Goal: Information Seeking & Learning: Understand process/instructions

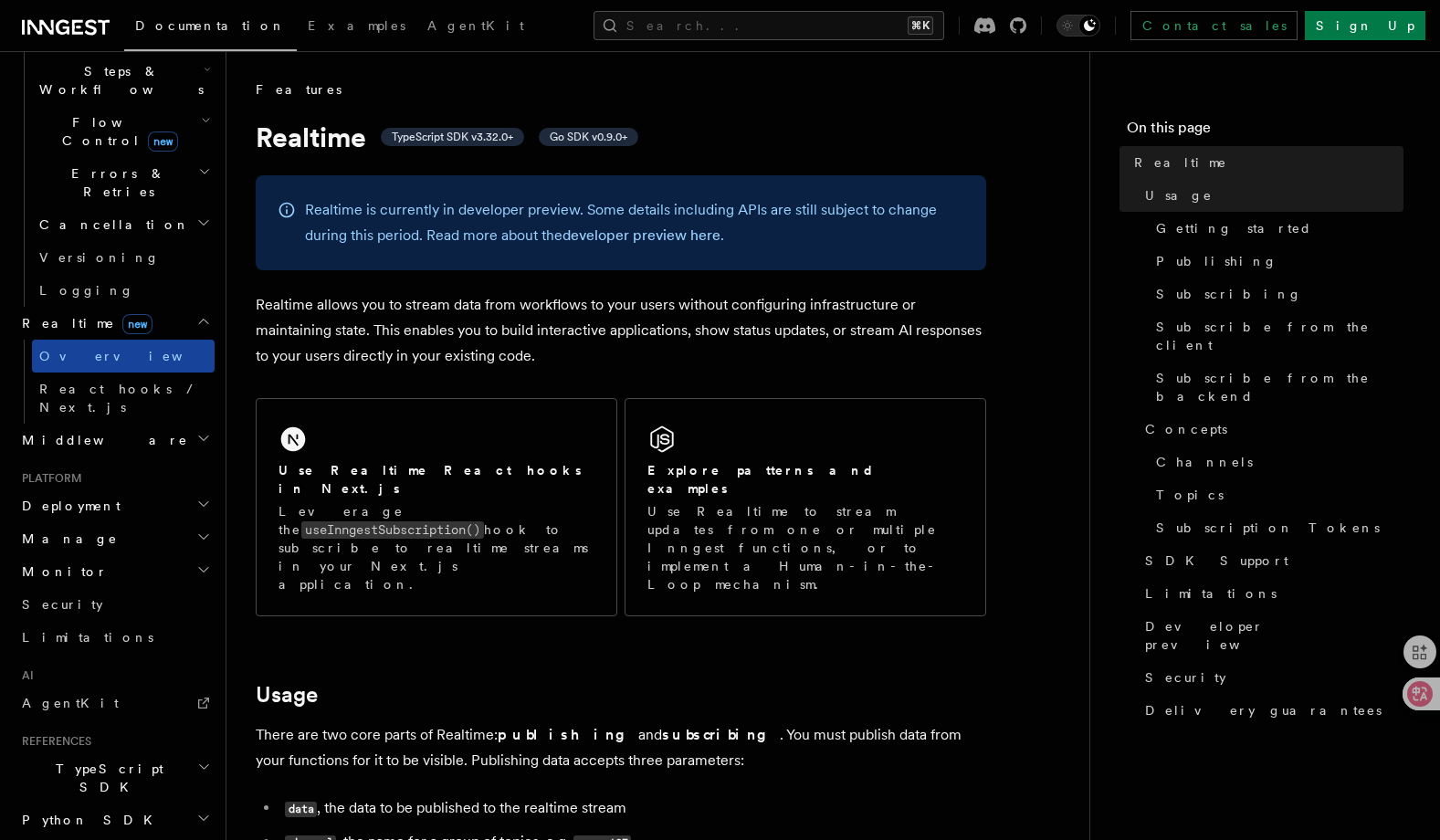
scroll to position [315, 0]
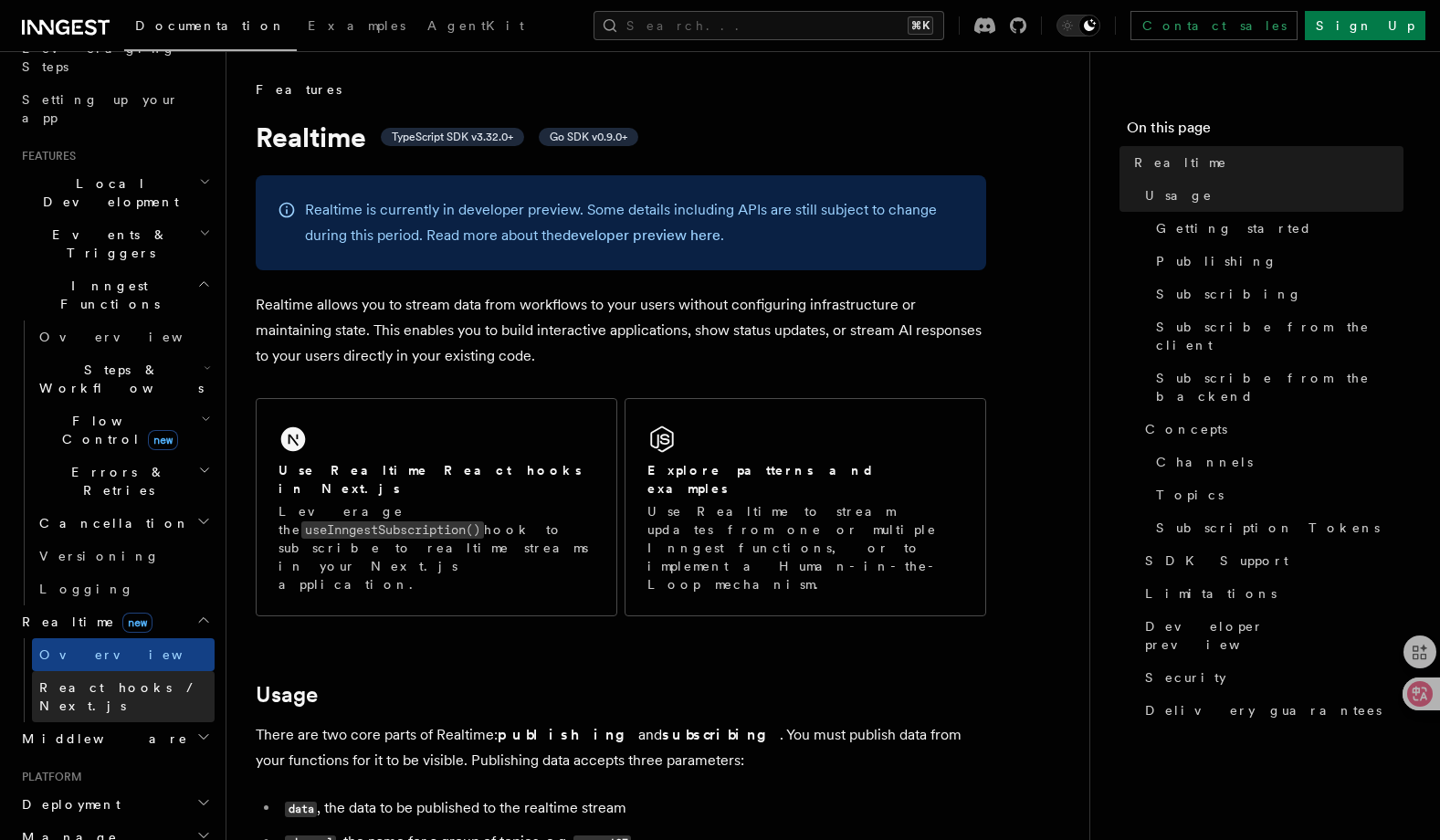
click at [97, 680] on span "React hooks / Next.js" at bounding box center [120, 696] width 162 height 33
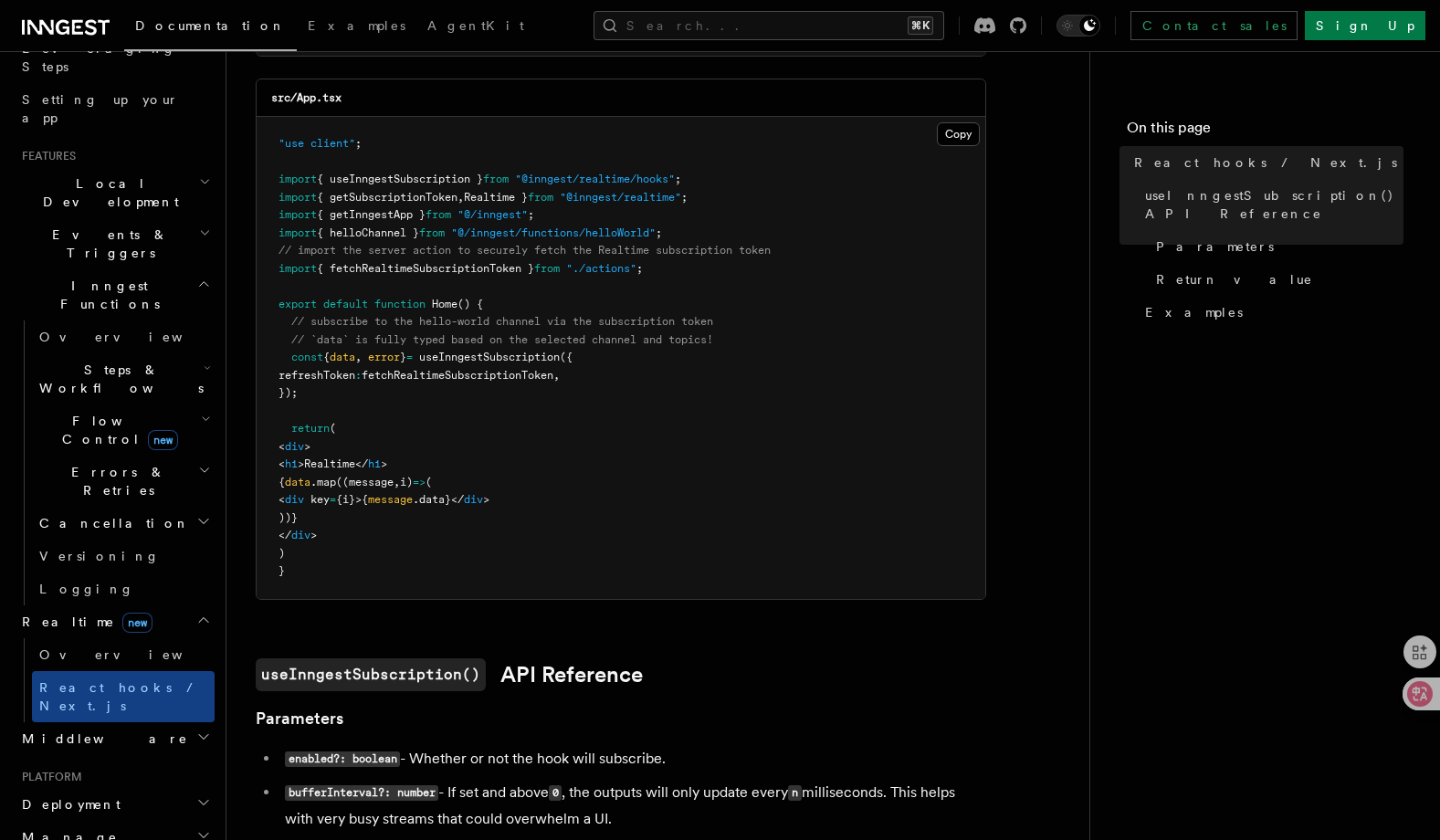
scroll to position [608, 0]
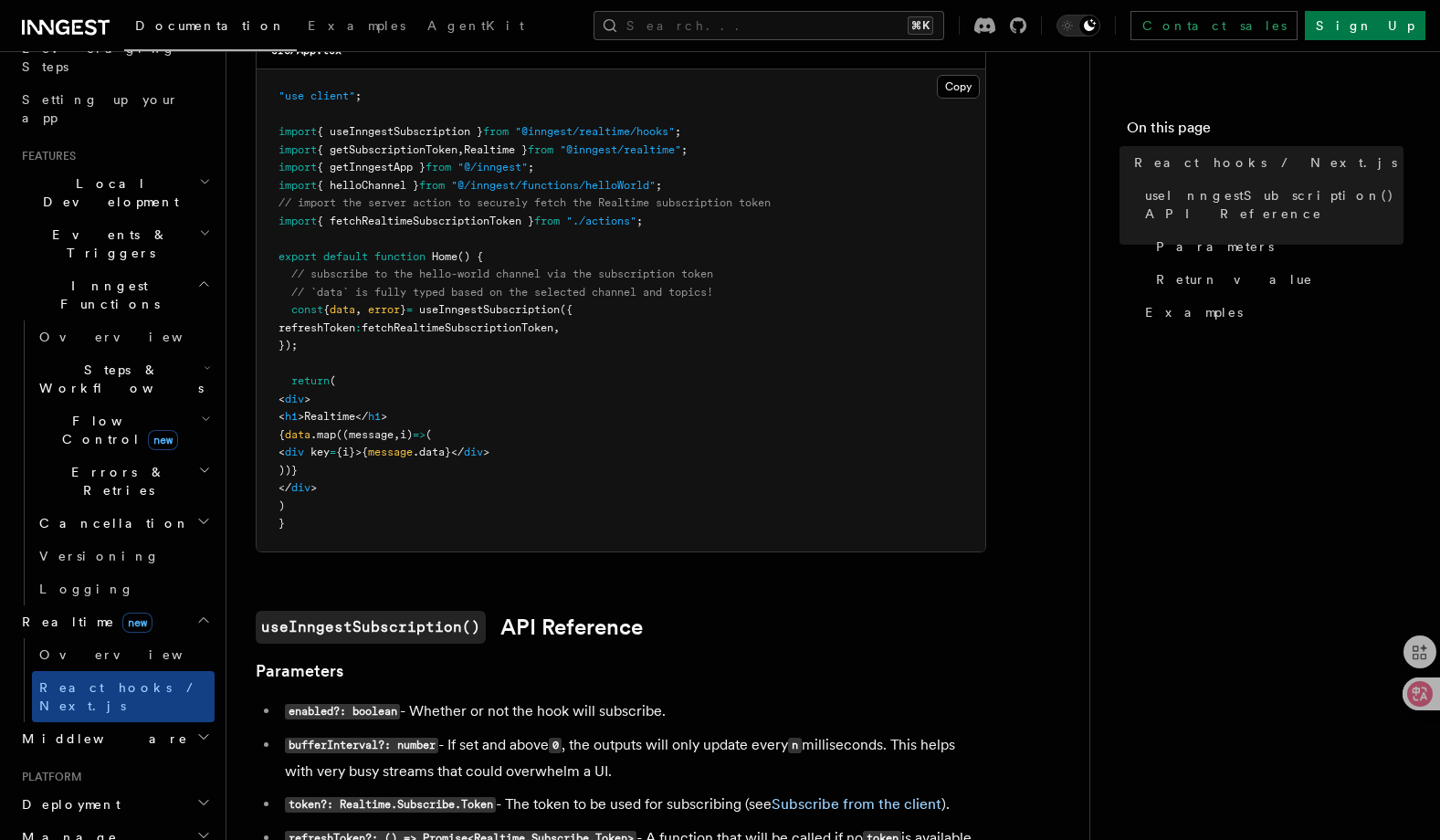
click at [791, 404] on pre ""use client" ; import { useInngestSubscription } from "@inngest/realtime/hooks"…" at bounding box center [620, 311] width 728 height 482
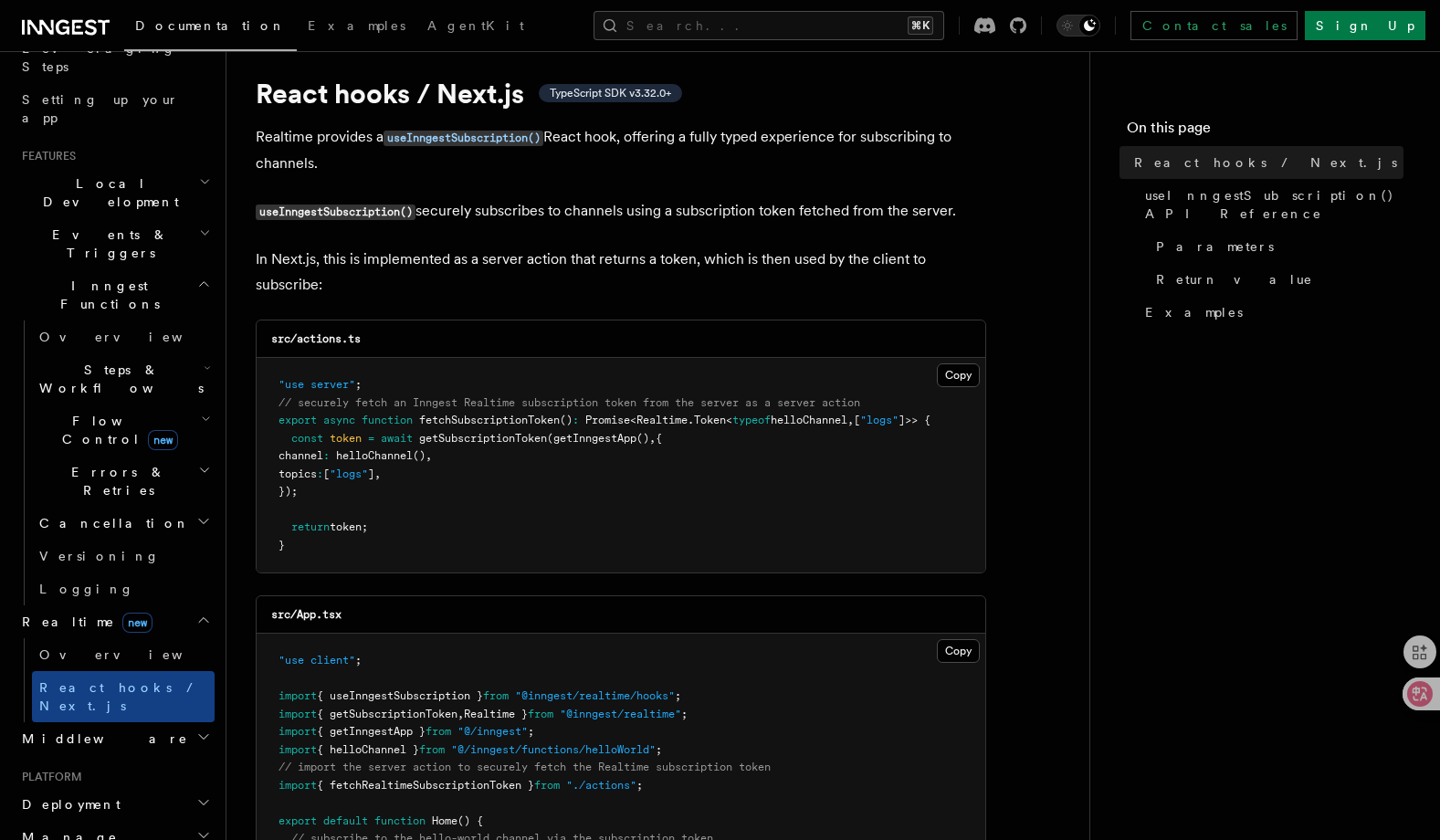
scroll to position [0, 0]
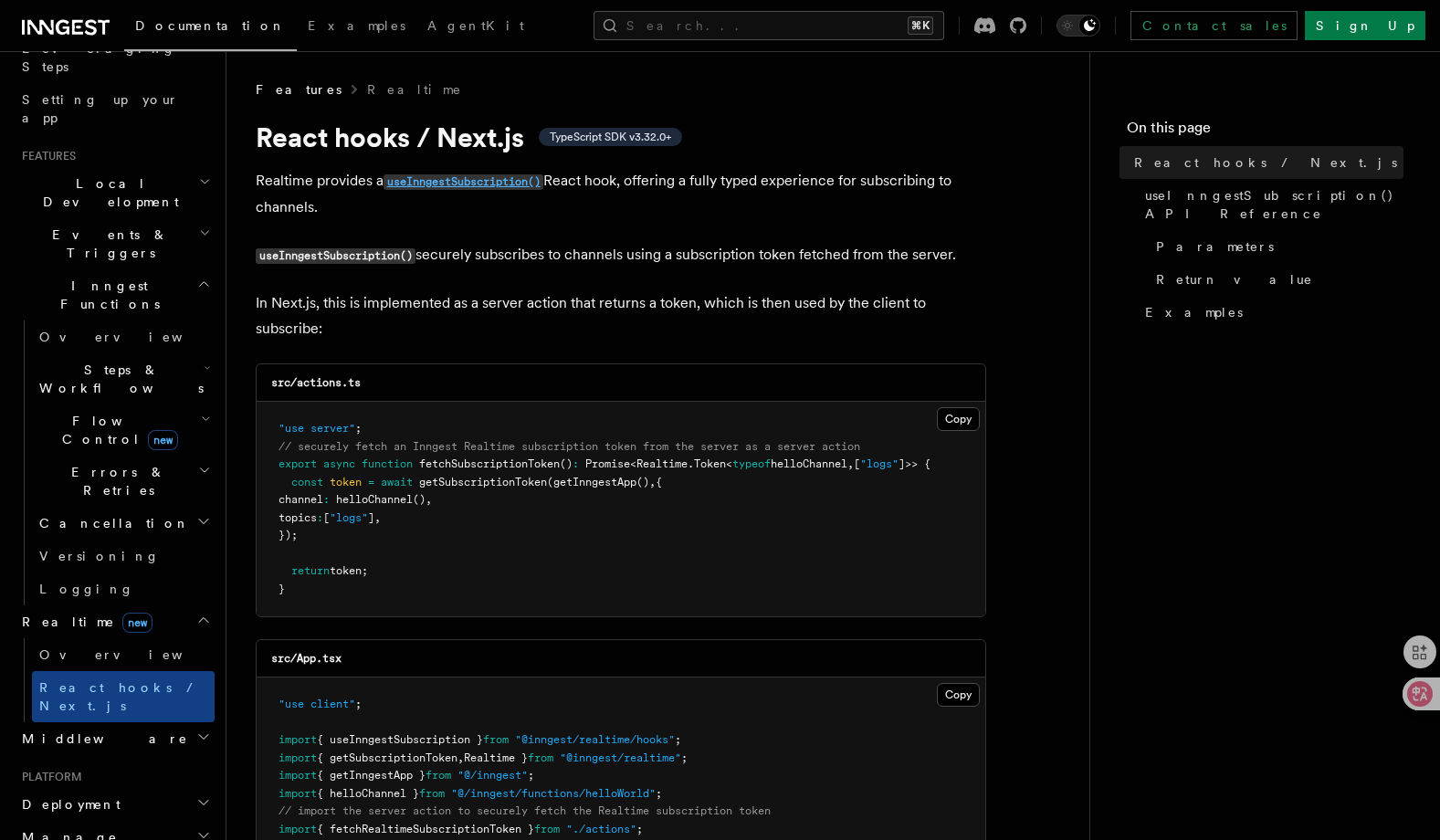
click at [472, 182] on code "useInngestSubscription()" at bounding box center [463, 182] width 160 height 15
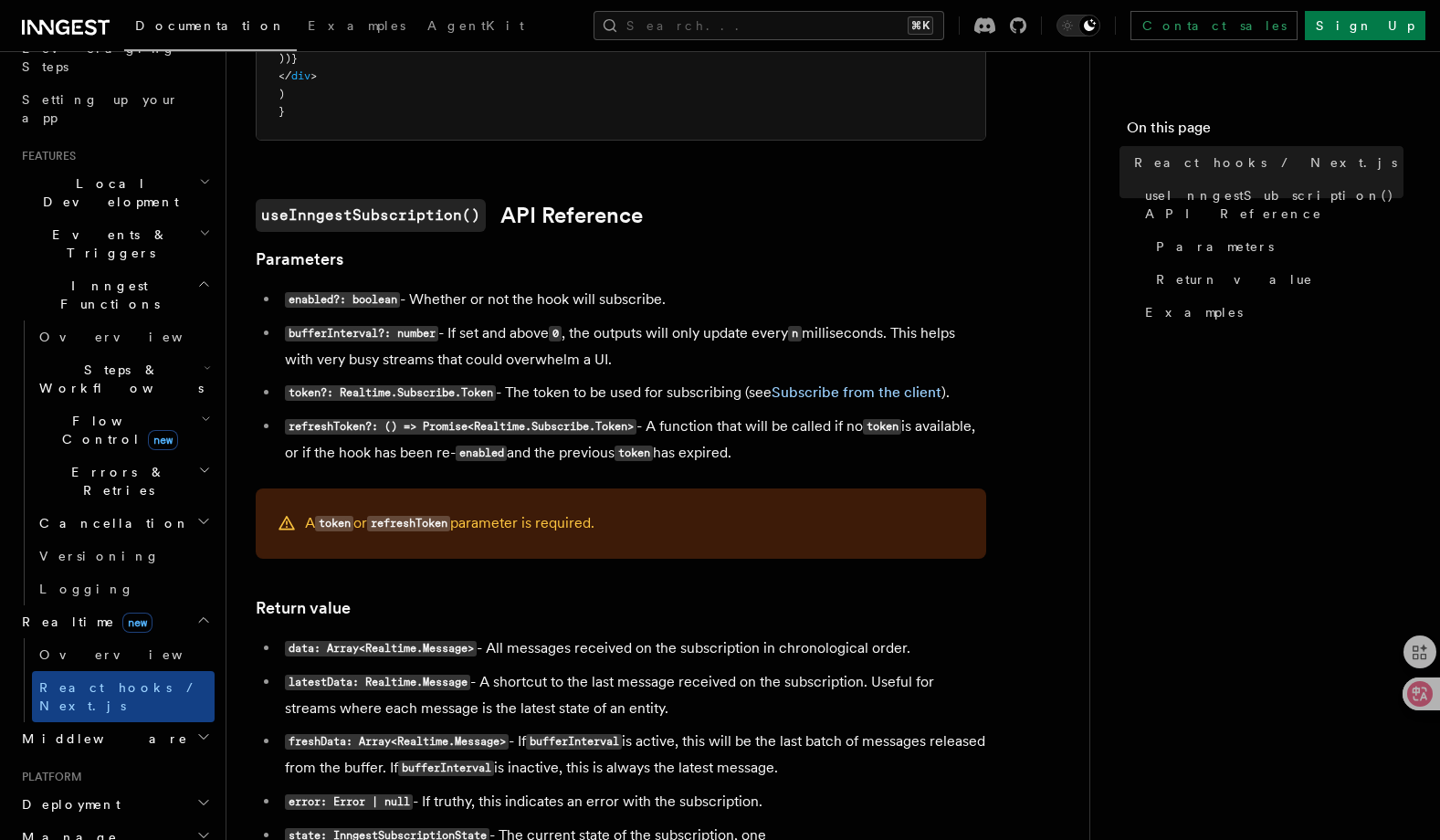
scroll to position [1131, 0]
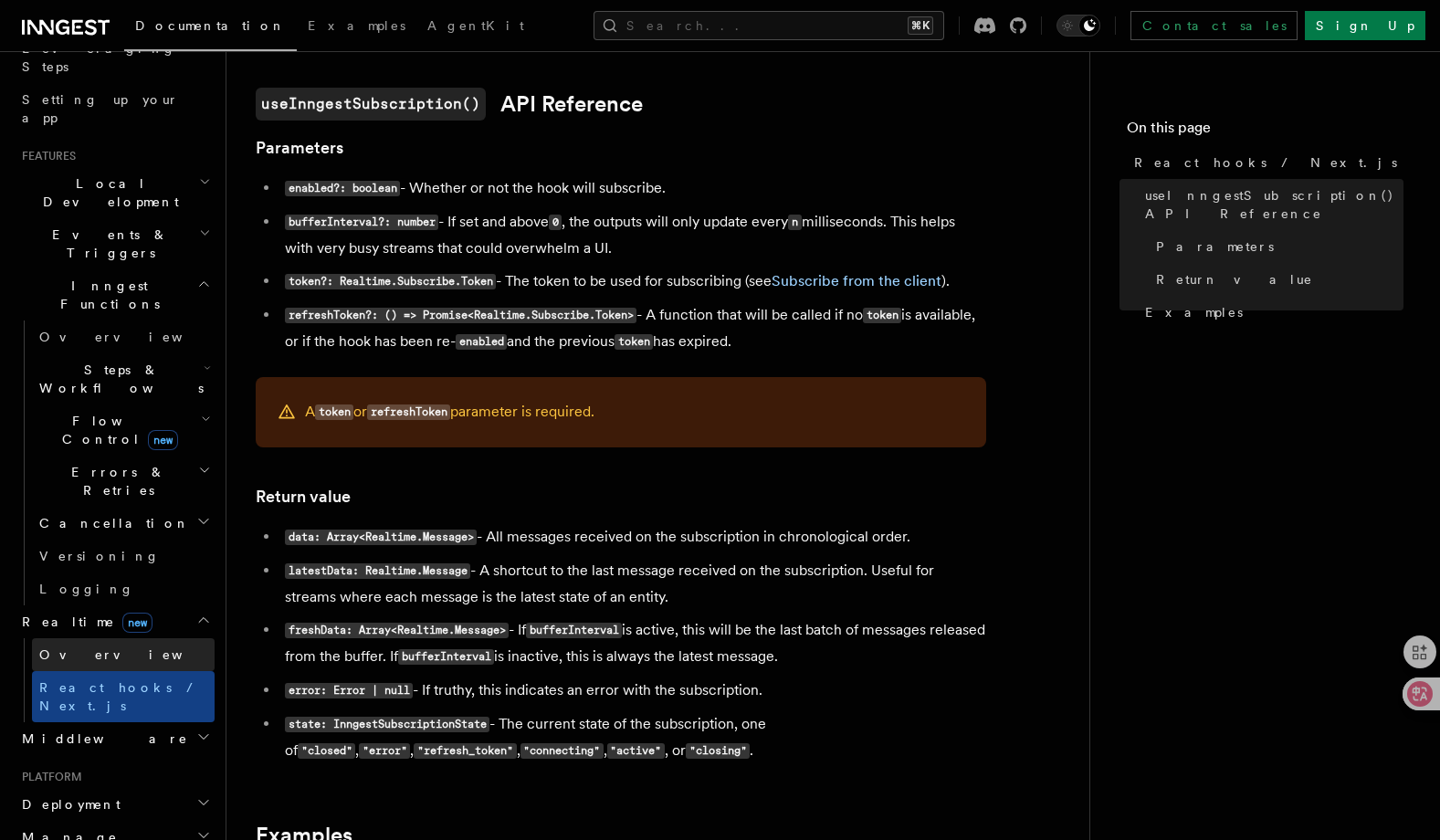
click at [55, 648] on span "Overview" at bounding box center [133, 654] width 188 height 14
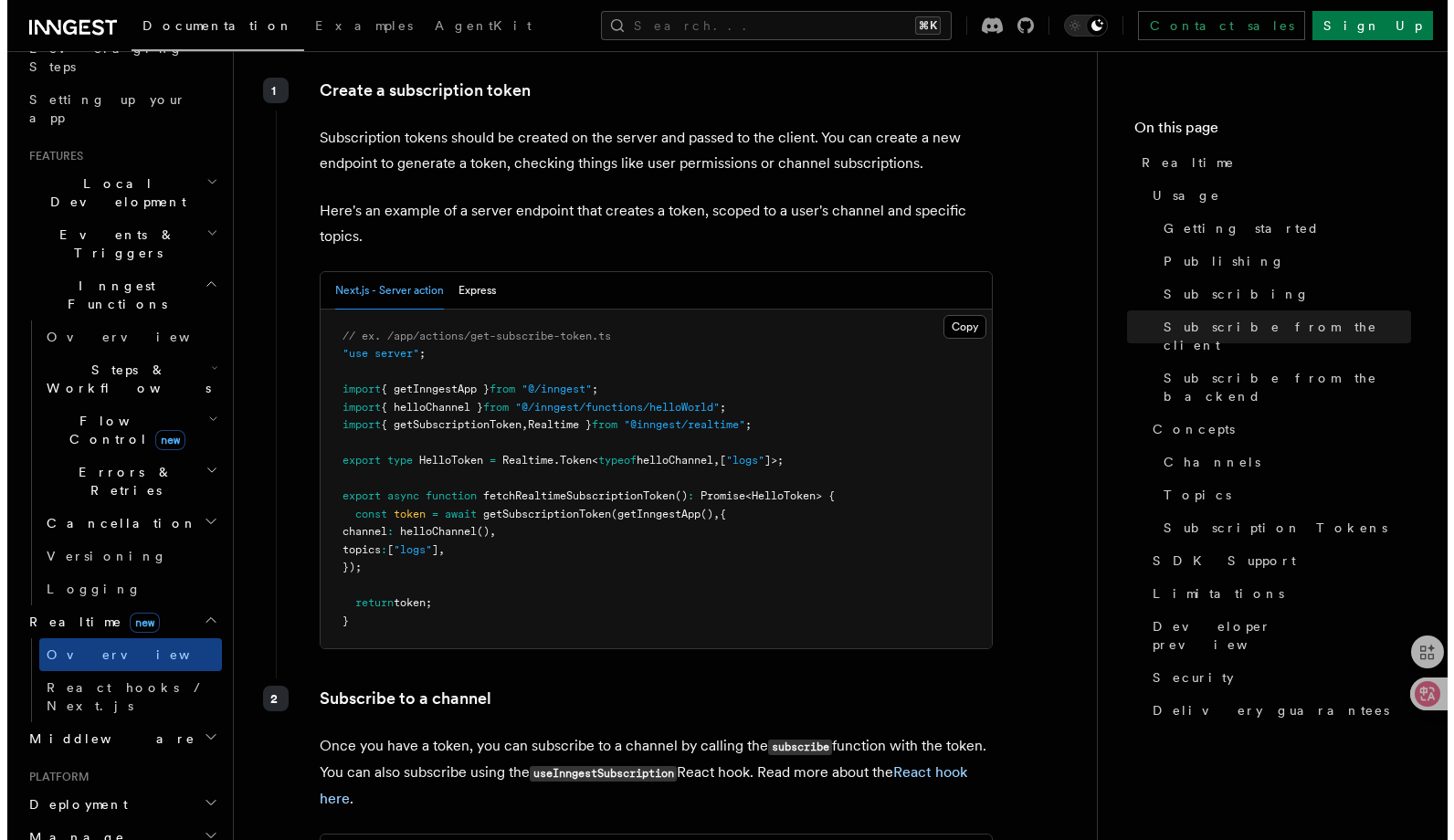
scroll to position [2252, 0]
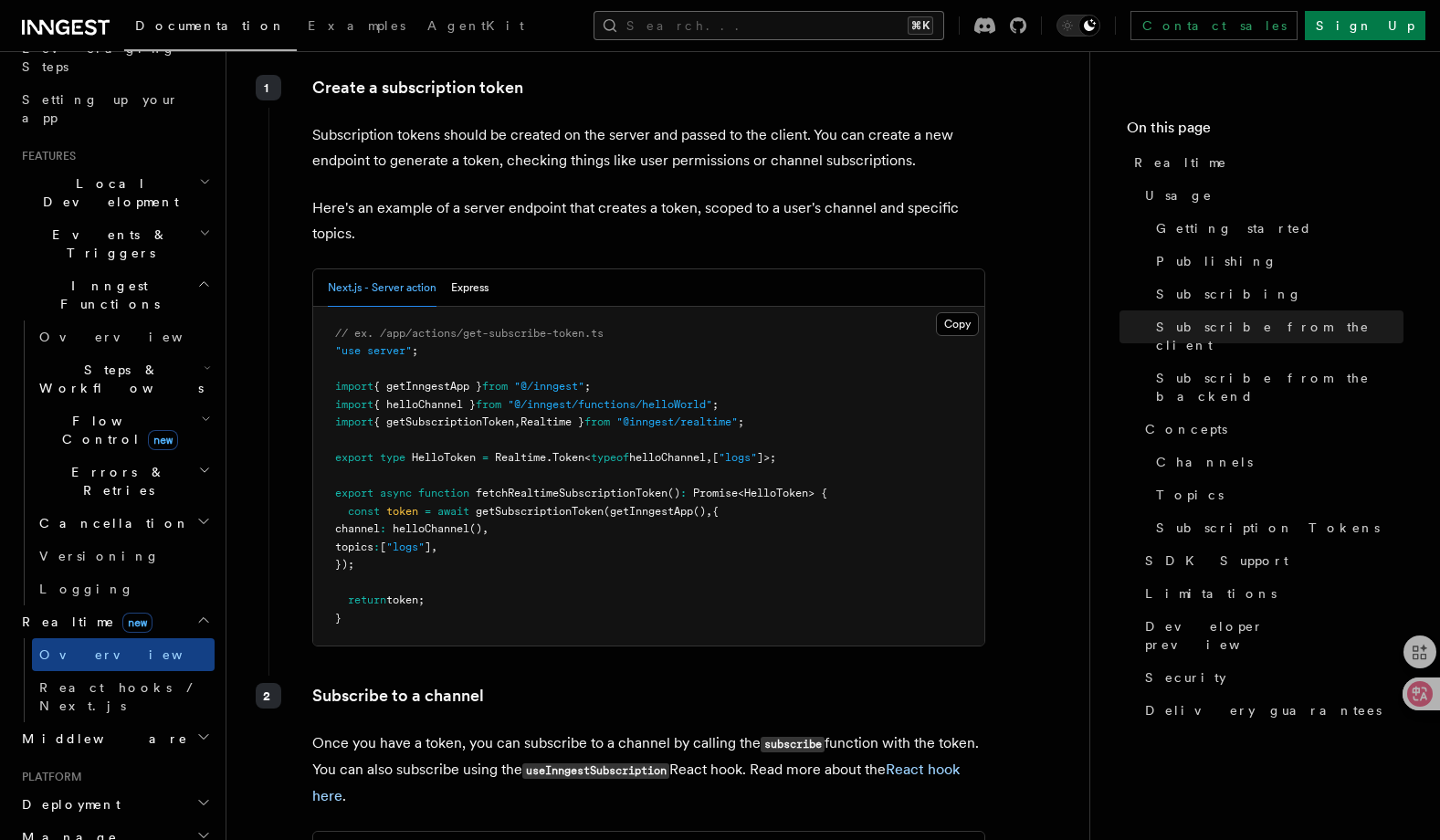
click at [835, 11] on button "Search... ⌘K" at bounding box center [768, 25] width 350 height 30
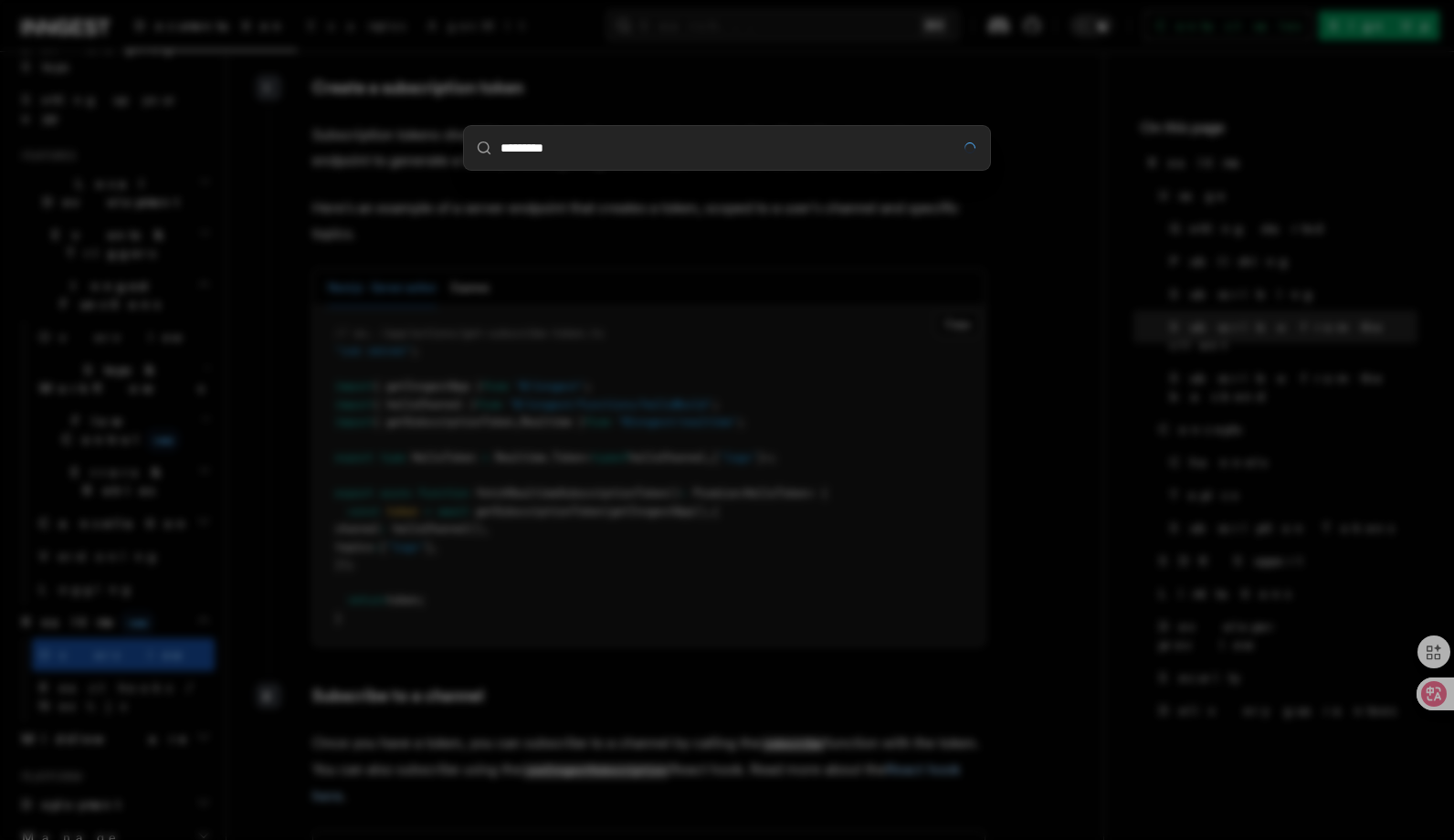
type input "*********"
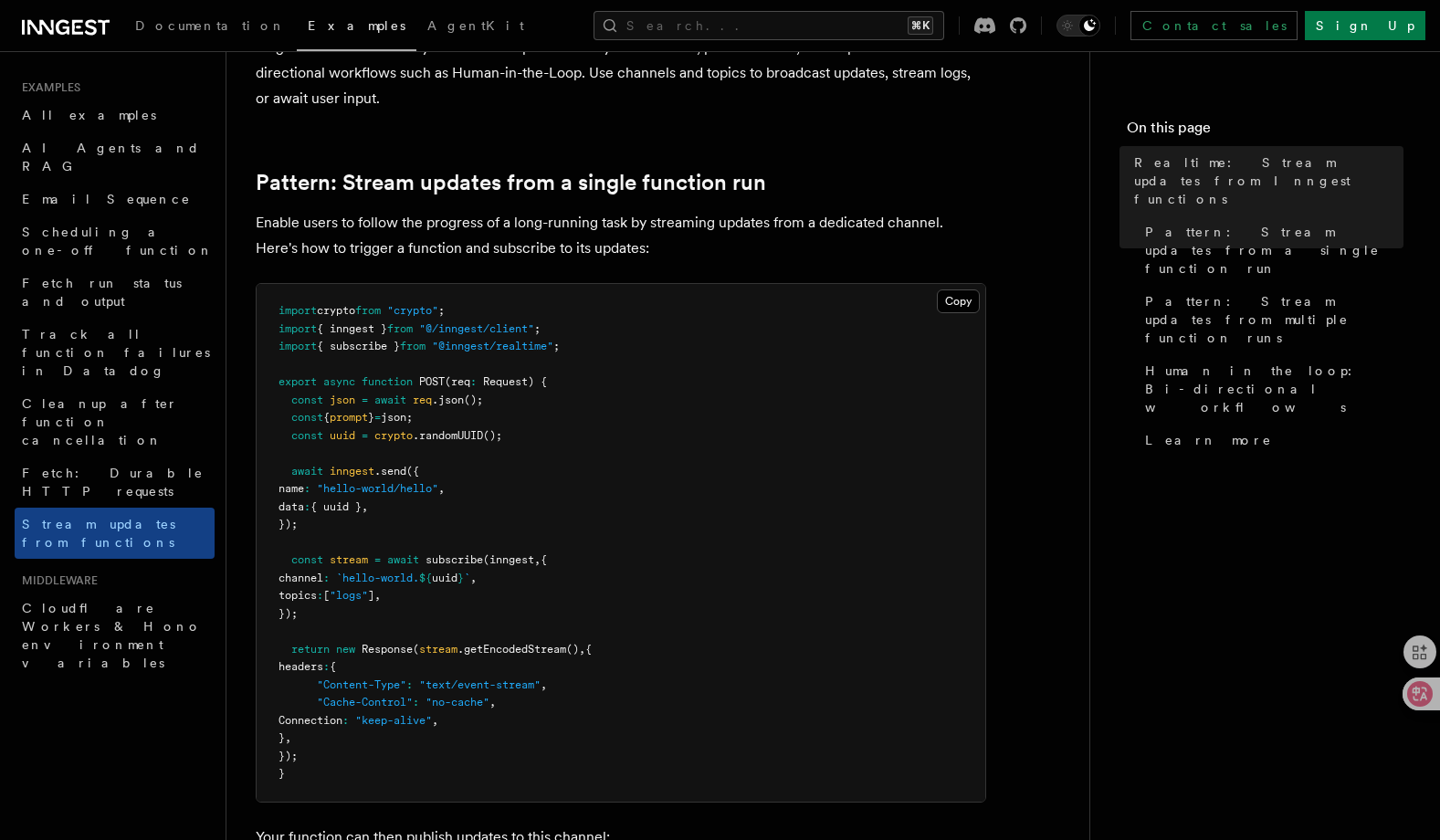
scroll to position [161, 0]
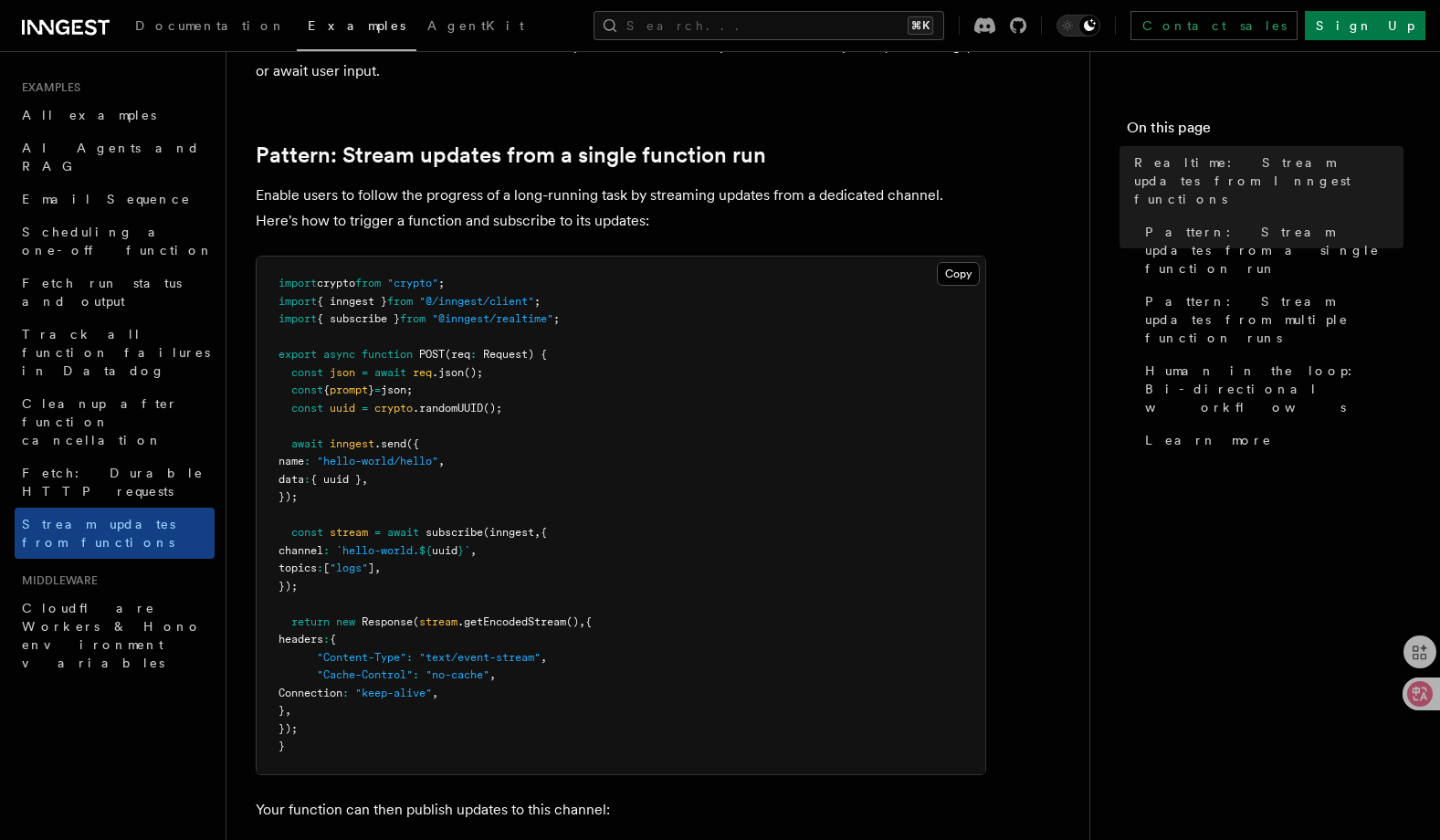
click at [527, 621] on span ".getEncodedStream" at bounding box center [512, 621] width 109 height 12
drag, startPoint x: 427, startPoint y: 622, endPoint x: 489, endPoint y: 621, distance: 62.0
click at [489, 621] on span "return new Response ( stream .getEncodedStream () , {" at bounding box center [434, 621] width 313 height 12
drag, startPoint x: 422, startPoint y: 622, endPoint x: 589, endPoint y: 621, distance: 167.0
click at [589, 621] on span "return new Response ( stream .getEncodedStream () , {" at bounding box center [434, 621] width 313 height 12
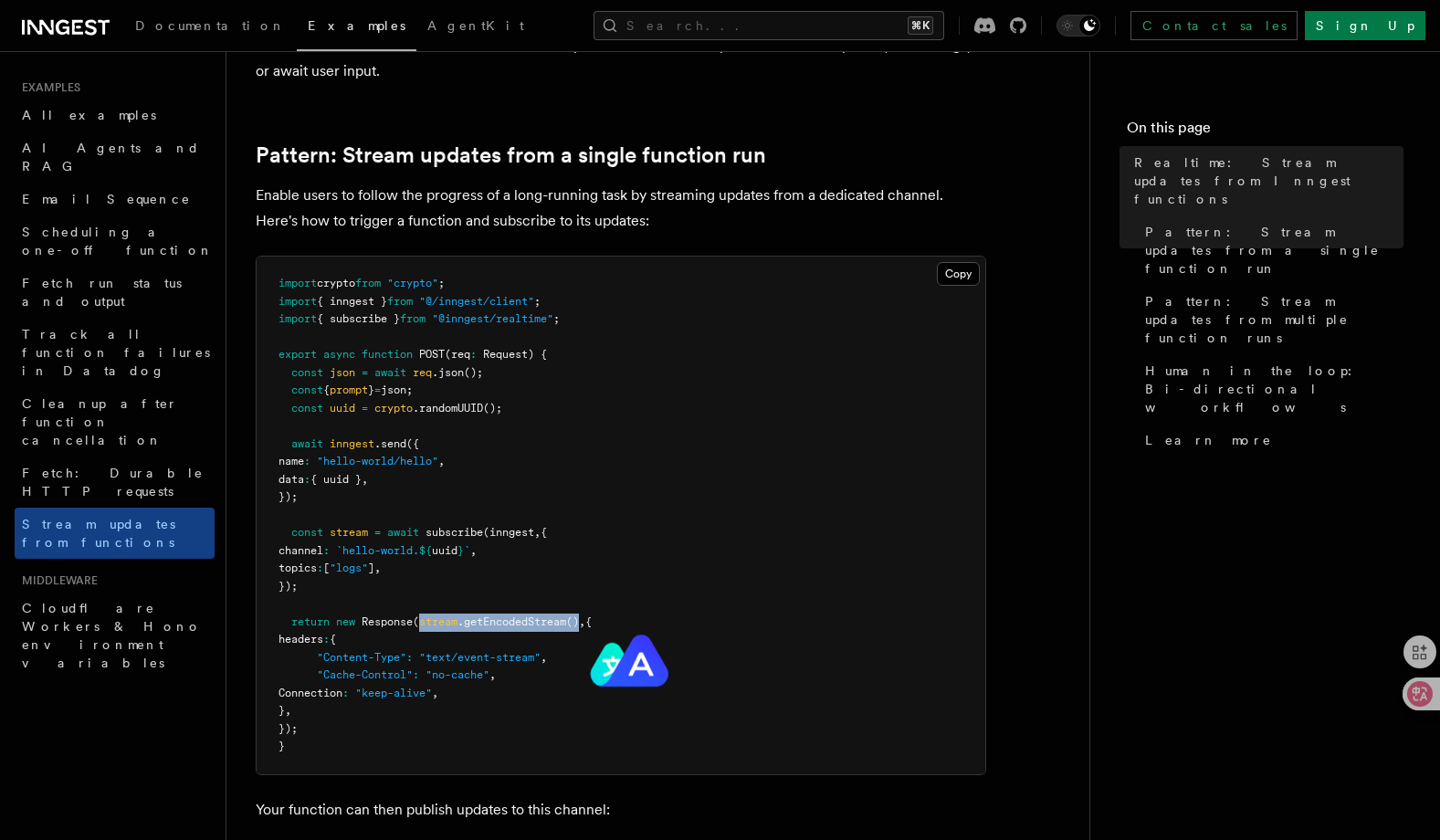
copy span "stream .getEncodedStream ()"
click at [745, 601] on pre "import crypto from "crypto" ; import { inngest } from "@/inngest/client" ; impo…" at bounding box center [620, 515] width 728 height 518
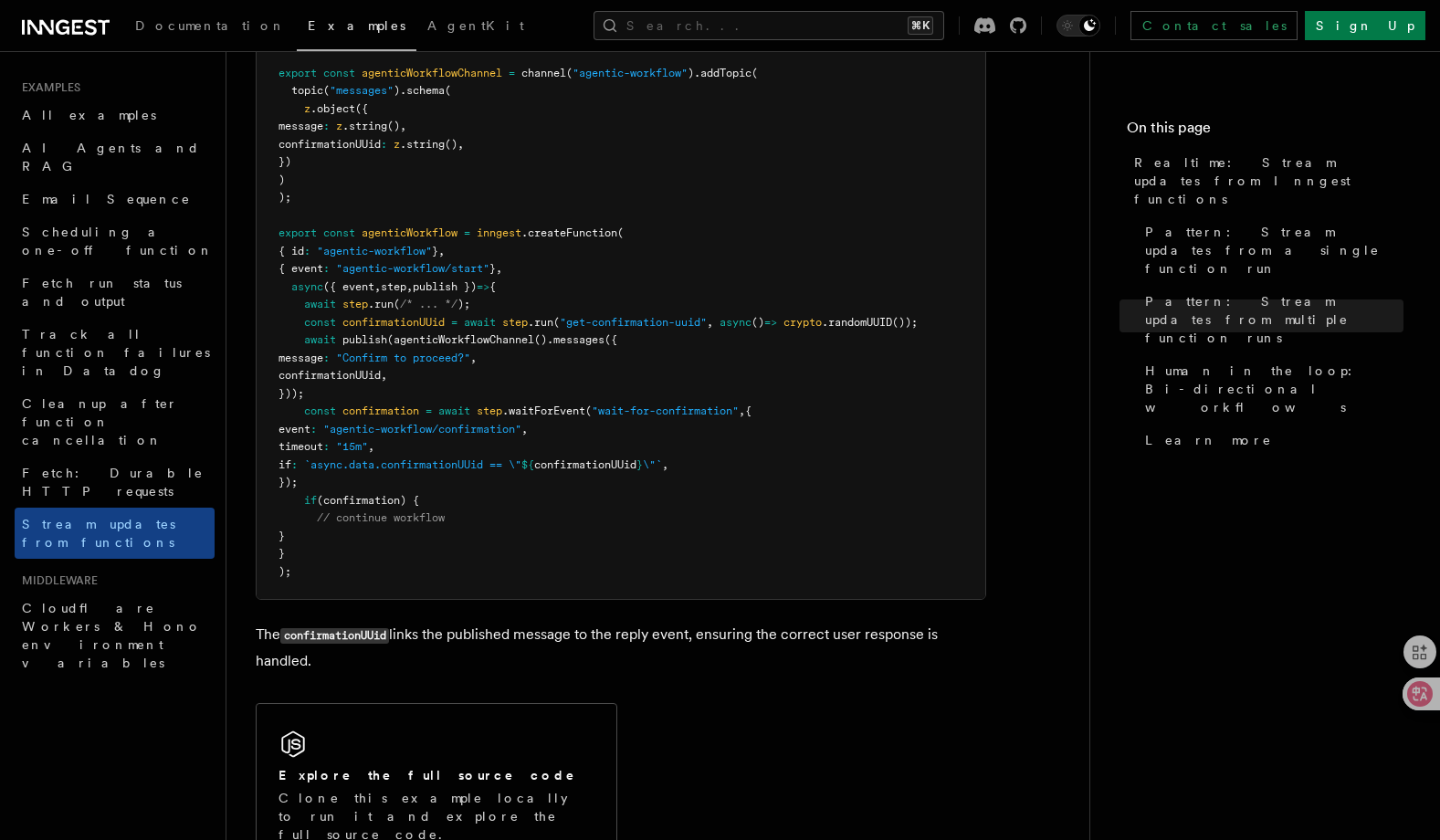
scroll to position [3861, 0]
